Goal: Use online tool/utility: Utilize a website feature to perform a specific function

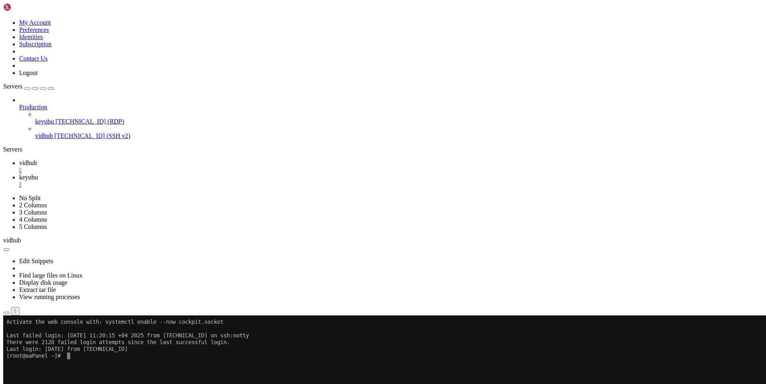
drag, startPoint x: 366, startPoint y: 557, endPoint x: 185, endPoint y: 560, distance: 181.9
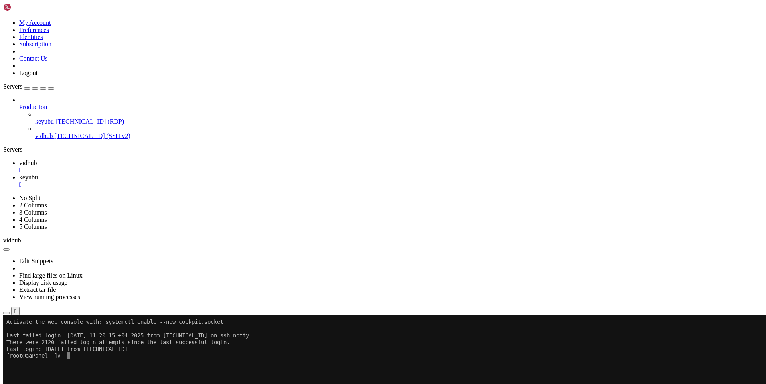
drag, startPoint x: 457, startPoint y: 608, endPoint x: 219, endPoint y: 611, distance: 237.7
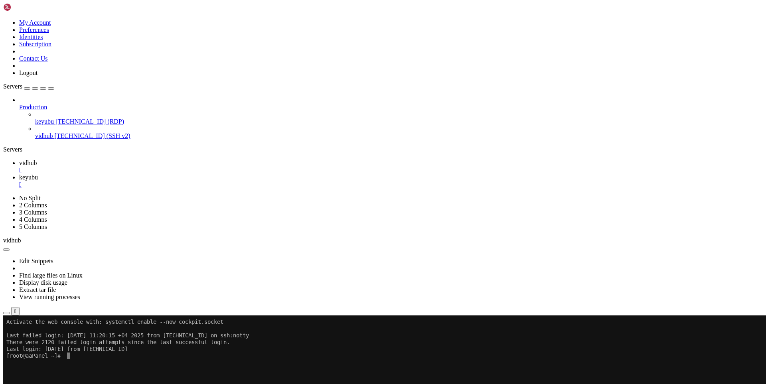
drag, startPoint x: 394, startPoint y: 455, endPoint x: 215, endPoint y: 456, distance: 178.6
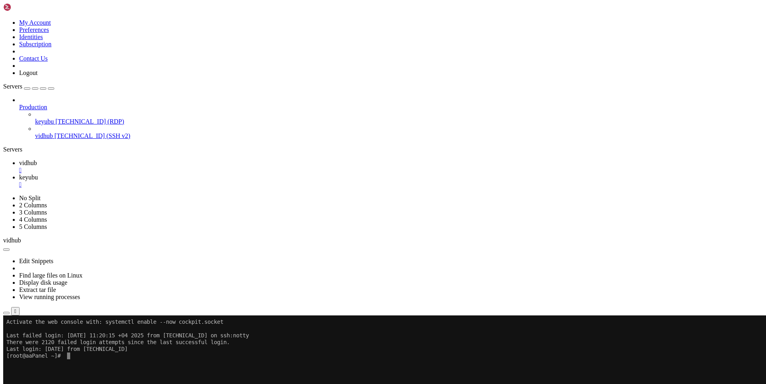
drag, startPoint x: 421, startPoint y: 583, endPoint x: 113, endPoint y: 498, distance: 319.2
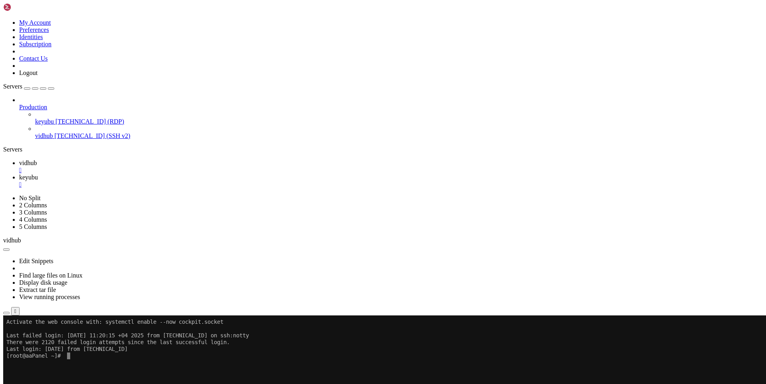
drag, startPoint x: 397, startPoint y: 468, endPoint x: 345, endPoint y: 468, distance: 52.2
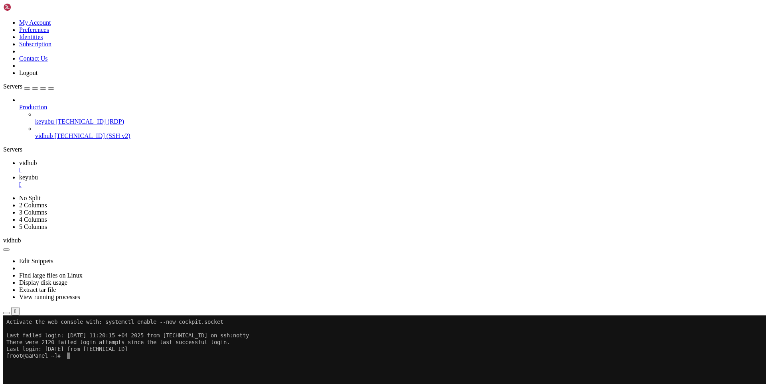
drag, startPoint x: 250, startPoint y: 494, endPoint x: 213, endPoint y: 494, distance: 36.3
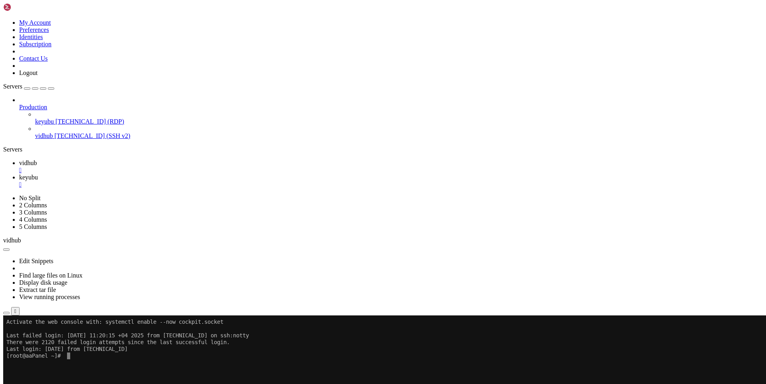
drag, startPoint x: 394, startPoint y: 492, endPoint x: 223, endPoint y: 496, distance: 170.7
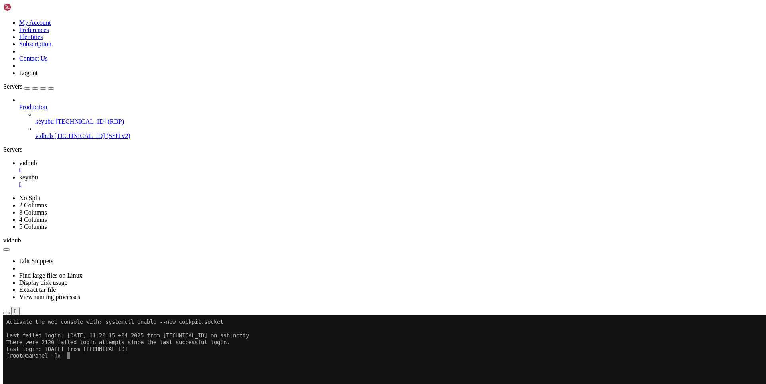
drag, startPoint x: 266, startPoint y: 461, endPoint x: 261, endPoint y: 464, distance: 5.0
